Goal: Download file/media

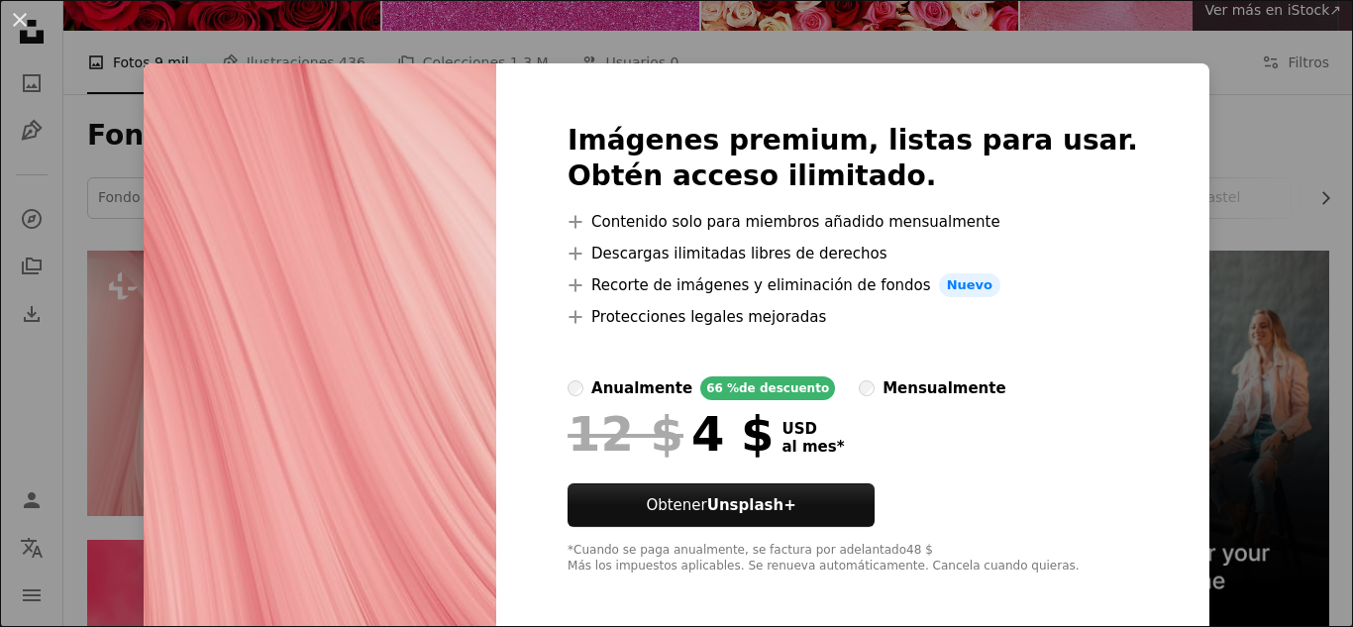
click at [1331, 332] on div "An X shape Imágenes premium, listas para usar. Obtén acceso ilimitado. A plus s…" at bounding box center [676, 313] width 1353 height 627
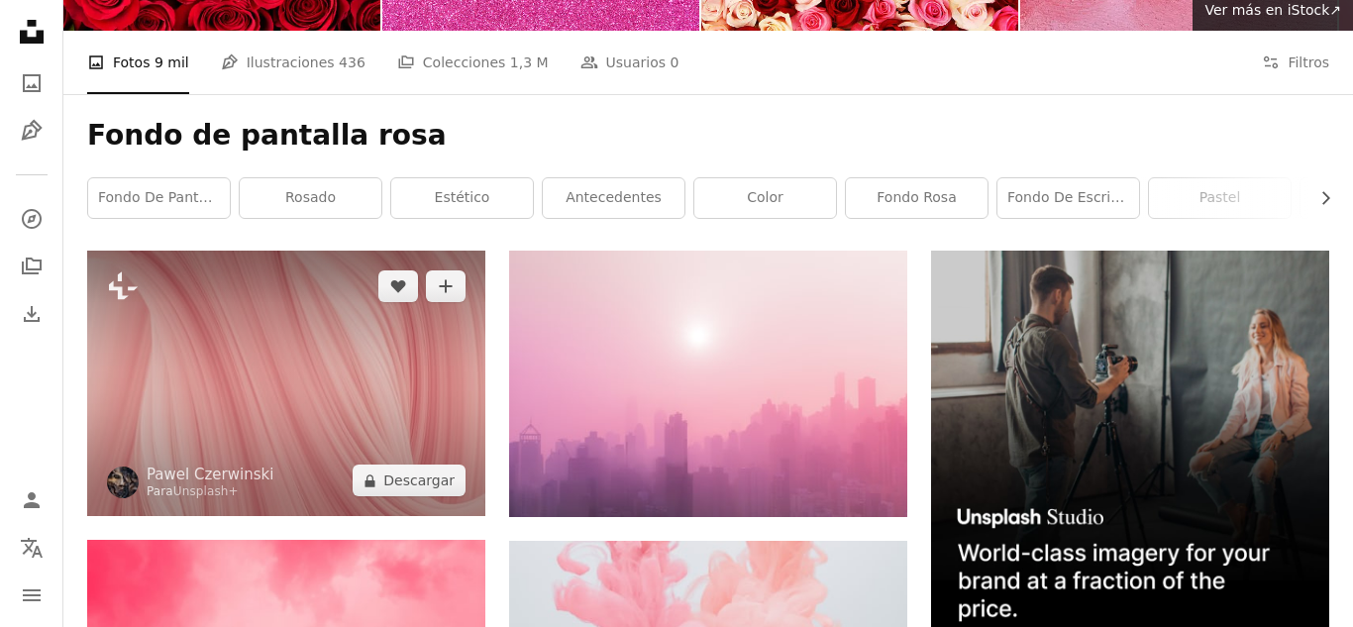
click at [389, 453] on img at bounding box center [286, 383] width 398 height 265
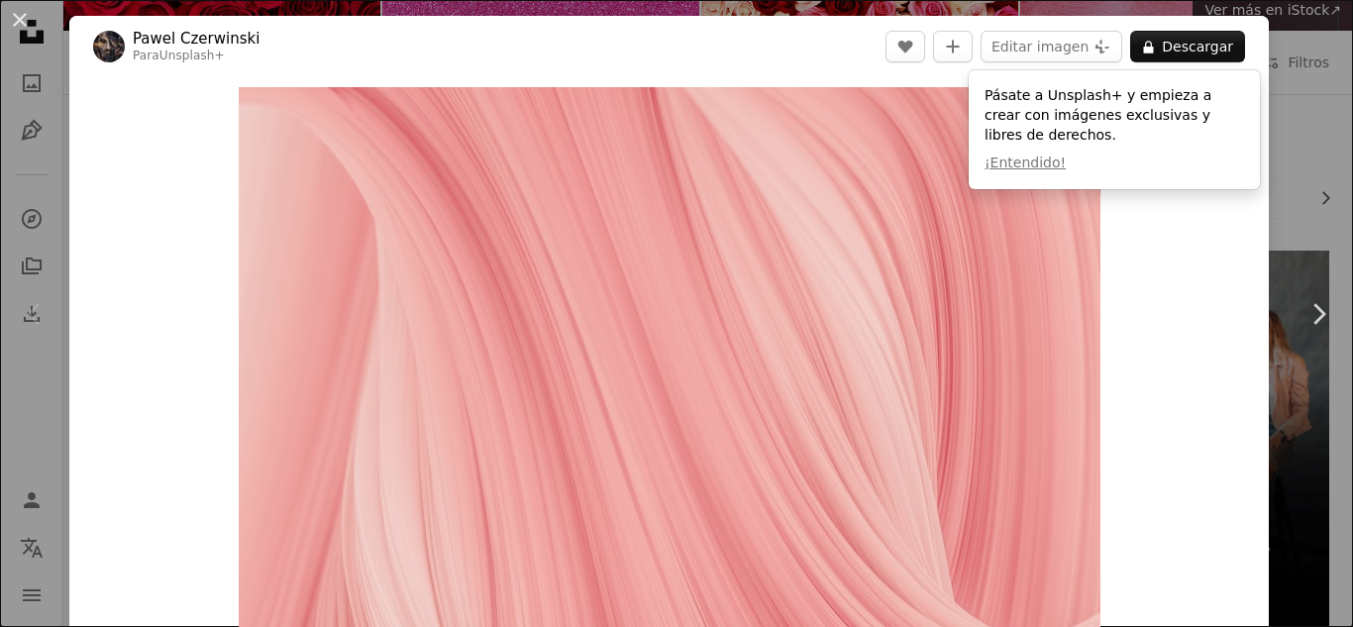
click at [967, 288] on img "Ampliar en esta imagen" at bounding box center [670, 374] width 862 height 574
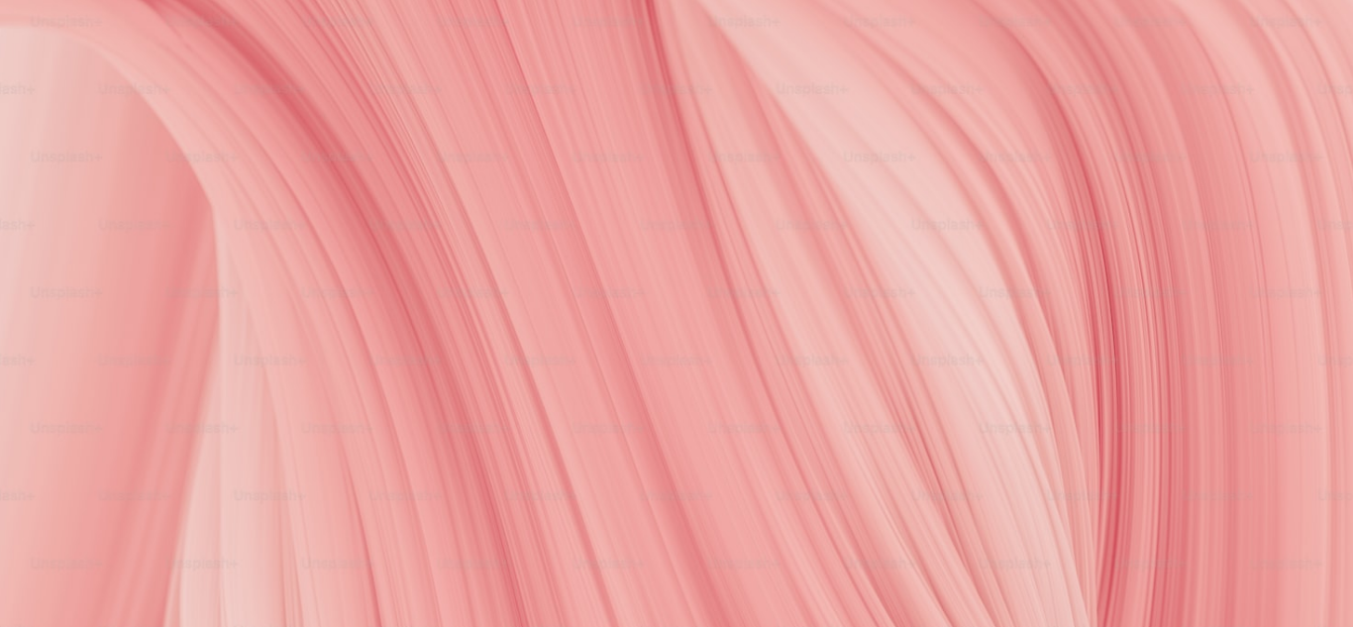
scroll to position [139, 0]
